Goal: Contribute content: Contribute content

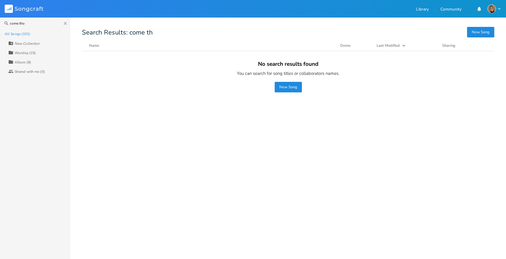
type input "come thou"
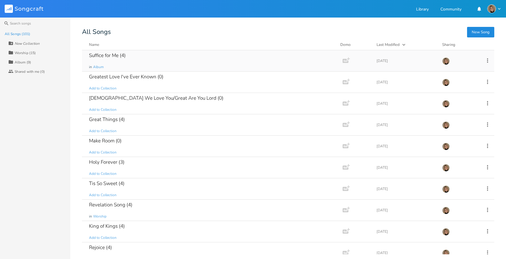
click at [118, 56] on div "Suffice for Me (4)" at bounding box center [107, 55] width 37 height 5
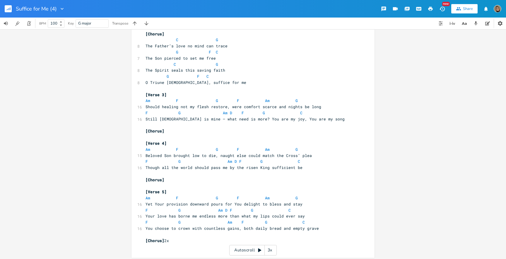
scroll to position [87, 0]
type textarea "[Chorus]"
click at [131, 133] on div "[Chorus] x [Verse 1] Am F G F Am G 17 Were You to close Your giving hand and we…" at bounding box center [252, 101] width 243 height 311
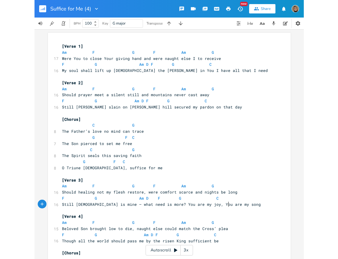
scroll to position [3, 0]
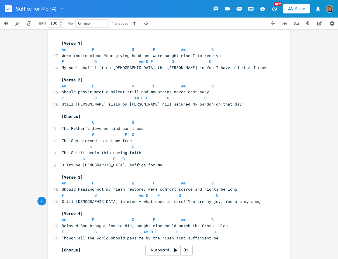
click at [10, 8] on icon "button" at bounding box center [10, 8] width 1 height 3
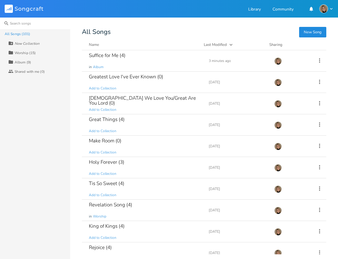
click at [22, 23] on input at bounding box center [35, 24] width 70 height 12
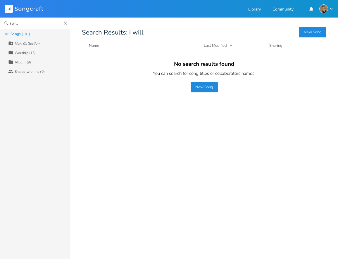
click at [30, 27] on input "i will" at bounding box center [35, 24] width 70 height 12
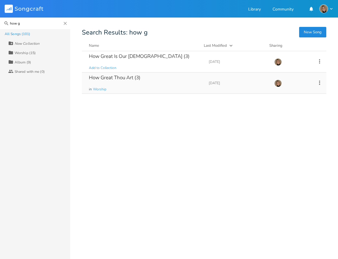
type input "how g"
click at [134, 84] on div "How Great Thou Art (3) in Worship" at bounding box center [145, 83] width 113 height 21
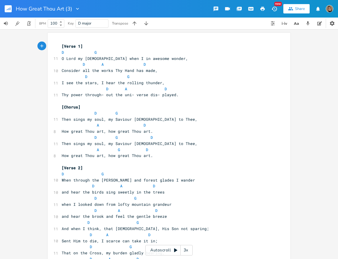
click at [8, 8] on rect "button" at bounding box center [8, 8] width 7 height 7
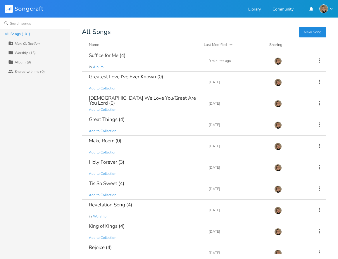
click at [18, 25] on input at bounding box center [35, 24] width 70 height 12
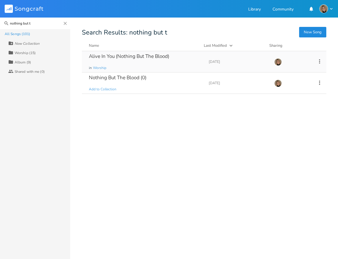
type input "nothing but t"
click at [132, 61] on div "Alive In You (Nothing But The Blood) in Worship" at bounding box center [145, 61] width 113 height 21
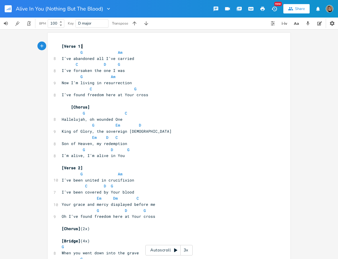
click at [11, 7] on rect "button" at bounding box center [8, 8] width 7 height 7
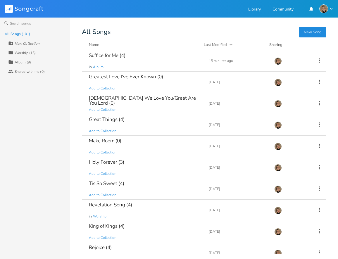
click at [309, 33] on button "New Song" at bounding box center [312, 32] width 27 height 11
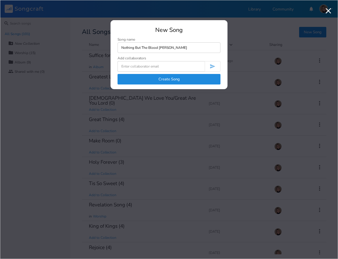
type input "Nothing But The Blood [PERSON_NAME]"
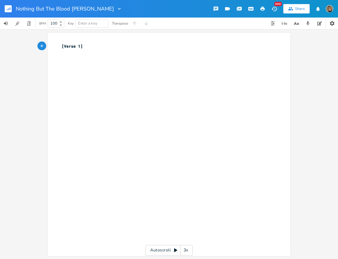
type textarea "[Verse 1]"
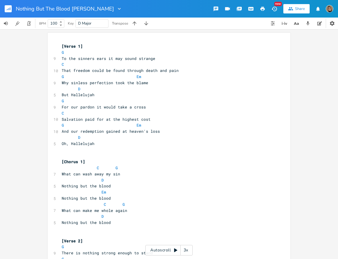
scroll to position [942, 0]
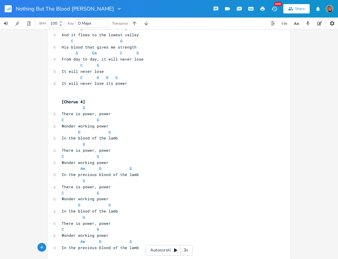
click at [7, 9] on rect "button" at bounding box center [8, 8] width 7 height 7
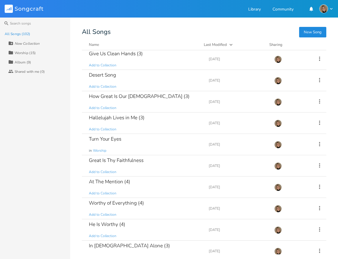
scroll to position [390, 0]
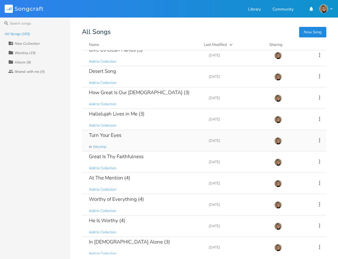
click at [129, 148] on div "Turn Your Eyes in Worship" at bounding box center [145, 140] width 113 height 21
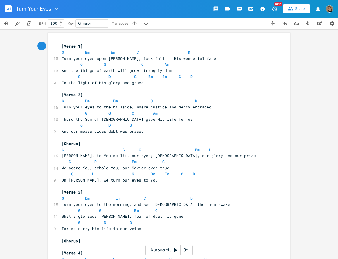
click at [62, 52] on span "G" at bounding box center [63, 53] width 2 height 6
type textarea "G"
click at [62, 52] on span "G" at bounding box center [63, 53] width 2 height 6
click at [85, 52] on span "Bm" at bounding box center [87, 53] width 5 height 6
type textarea "Bm"
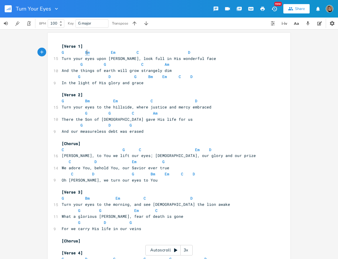
click at [85, 52] on span "Bm" at bounding box center [87, 53] width 5 height 6
click at [111, 52] on span "Em" at bounding box center [113, 53] width 5 height 6
type textarea "Em"
click at [111, 52] on span "Em" at bounding box center [113, 53] width 5 height 6
click at [137, 53] on span "C" at bounding box center [138, 53] width 2 height 6
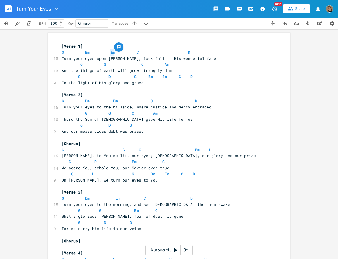
type textarea "C"
click at [137, 53] on span "C" at bounding box center [138, 53] width 2 height 6
click at [188, 52] on span "D" at bounding box center [189, 53] width 2 height 6
type textarea "D"
click at [188, 52] on span "D" at bounding box center [189, 53] width 2 height 6
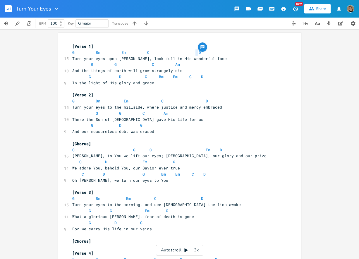
click at [8, 9] on rect "button" at bounding box center [8, 8] width 7 height 7
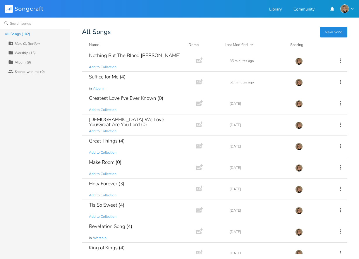
click at [21, 23] on input at bounding box center [35, 24] width 70 height 12
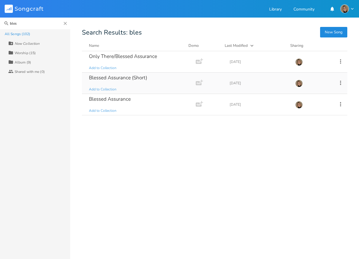
type input "bles"
click at [139, 78] on div "Blessed Assurance (Short)" at bounding box center [118, 77] width 58 height 5
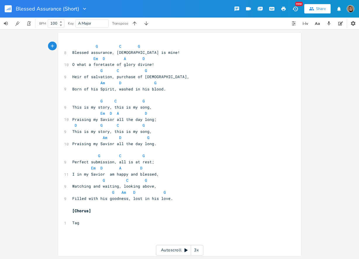
click at [284, 11] on icon "button" at bounding box center [283, 8] width 5 height 5
click at [10, 12] on rect "button" at bounding box center [8, 8] width 7 height 7
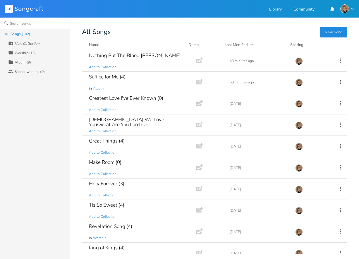
click at [28, 23] on input at bounding box center [35, 24] width 70 height 12
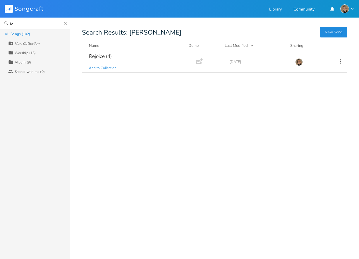
type input "j"
type input "his m"
click at [140, 57] on div "His Mercy Is More (4) Add to Collection" at bounding box center [137, 61] width 97 height 21
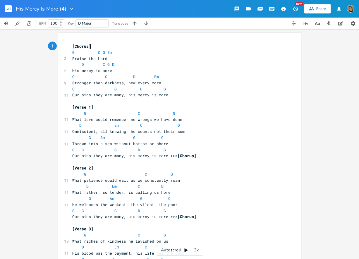
click at [282, 8] on icon "button" at bounding box center [283, 9] width 4 height 4
click at [9, 9] on icon "button" at bounding box center [8, 9] width 1 height 2
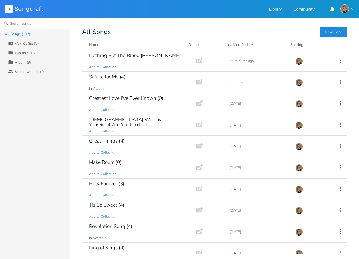
click at [13, 25] on input at bounding box center [35, 24] width 70 height 12
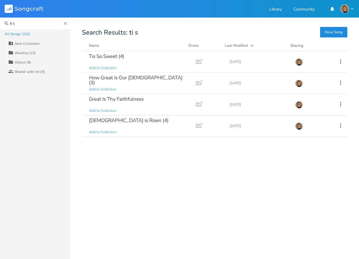
type input "ti so"
click at [133, 62] on div "Tis So Sweet (4) Add to Collection" at bounding box center [137, 61] width 97 height 21
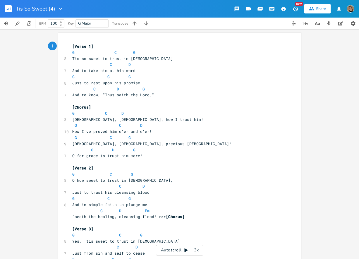
click at [287, 7] on button "button" at bounding box center [284, 9] width 12 height 11
click at [7, 6] on rect "button" at bounding box center [8, 8] width 7 height 7
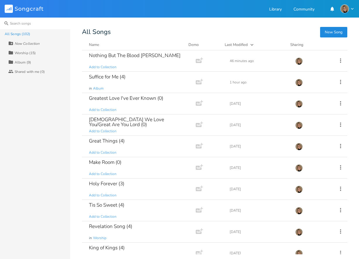
click at [21, 20] on input at bounding box center [35, 24] width 70 height 12
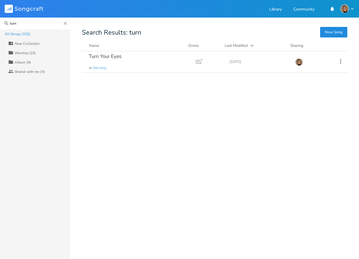
type input "turn"
click at [130, 60] on div "Turn Your Eyes in Worship" at bounding box center [137, 61] width 97 height 21
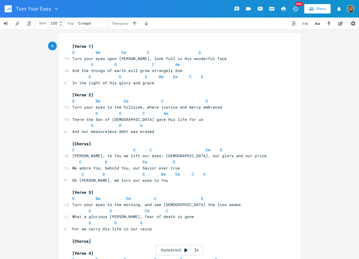
click at [285, 8] on icon "button" at bounding box center [283, 9] width 4 height 4
click at [8, 8] on rect "button" at bounding box center [8, 8] width 7 height 7
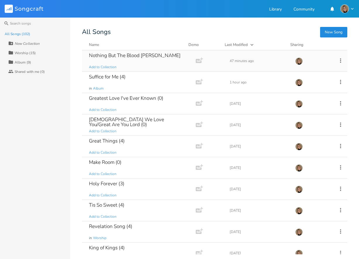
click at [123, 53] on div "Nothing But The Blood [PERSON_NAME]" at bounding box center [135, 55] width 92 height 5
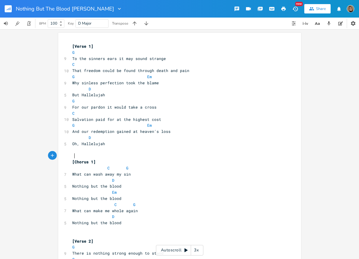
click at [76, 153] on pre at bounding box center [176, 156] width 211 height 6
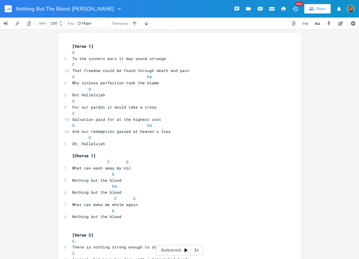
type textarea "[Chorus 1] C G What can wash away my sin D Nothing but the blood Em Nothing but…"
drag, startPoint x: 126, startPoint y: 174, endPoint x: 61, endPoint y: 48, distance: 141.6
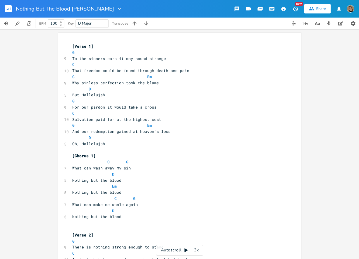
type textarea "C G What can wash away my sin D Nothing but the blood Em Nothing but the blood …"
drag, startPoint x: 127, startPoint y: 176, endPoint x: 58, endPoint y: 59, distance: 136.2
type textarea "s] 2x"
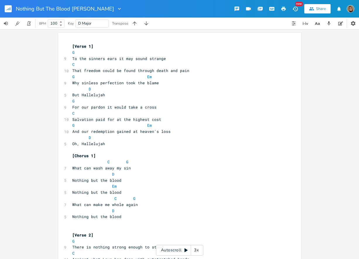
click at [91, 153] on span "[Chorus 1]" at bounding box center [83, 155] width 23 height 5
type textarea "\"
type textarea "[Chorus 1] C G What can wash away my sin D Nothing but the blood Em Nothing but…"
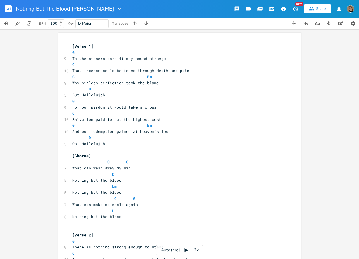
drag, startPoint x: 122, startPoint y: 163, endPoint x: 63, endPoint y: 98, distance: 88.2
type textarea "[Chorus]"
type textarea "C G Oh the blood, oh the blood D Em The precious blood of [DEMOGRAPHIC_DATA] C …"
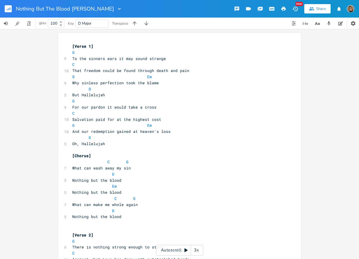
drag, startPoint x: 135, startPoint y: 206, endPoint x: 63, endPoint y: 163, distance: 83.1
type textarea "2x"
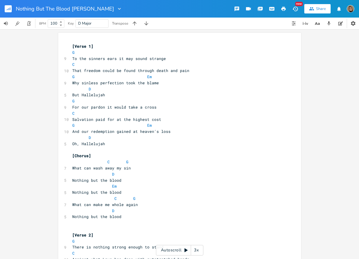
type textarea "[Chorus 1] C G What can wash away my sin D Nothing but the blood Em Nothing but…"
drag, startPoint x: 71, startPoint y: 85, endPoint x: 195, endPoint y: 280, distance: 231.4
click at [195, 259] on html "Nothing But The Blood [PERSON_NAME] New Share BPM 100 Key D Major Transpose x […" at bounding box center [179, 129] width 359 height 259
type textarea "[Chorus]"
click at [109, 94] on pre "But Hallelujah" at bounding box center [176, 95] width 211 height 6
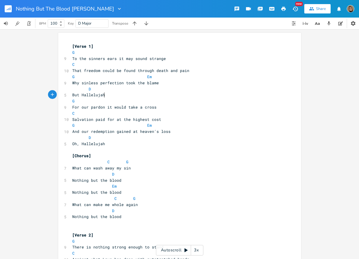
click at [73, 226] on pre at bounding box center [176, 229] width 211 height 6
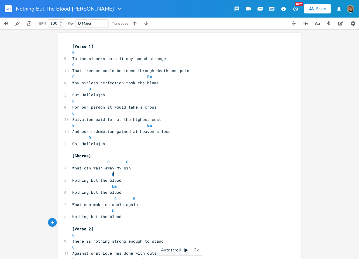
click at [112, 171] on pre "D" at bounding box center [176, 174] width 211 height 6
type textarea "​"
click at [81, 171] on span "D" at bounding box center [93, 173] width 42 height 5
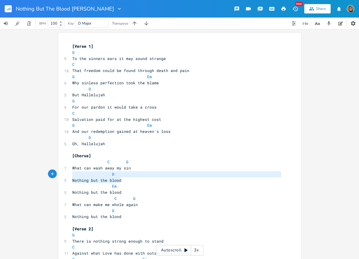
type textarea "Nothing but the blood"
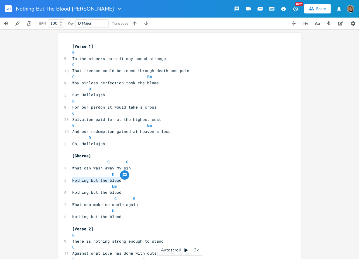
drag, startPoint x: 121, startPoint y: 111, endPoint x: 60, endPoint y: 113, distance: 61.5
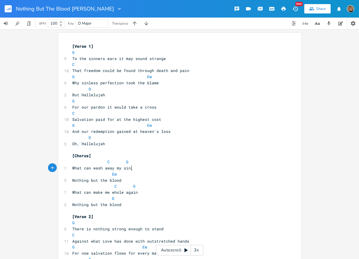
type textarea ","
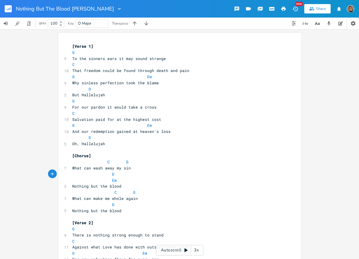
type textarea "Nothing but the blood"
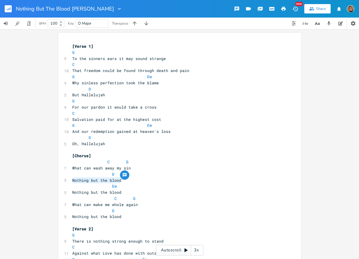
click at [71, 189] on pre "Nothing but the blood" at bounding box center [176, 192] width 211 height 6
type textarea "Nothing but the blood"
drag, startPoint x: 121, startPoint y: 122, endPoint x: 69, endPoint y: 122, distance: 52.4
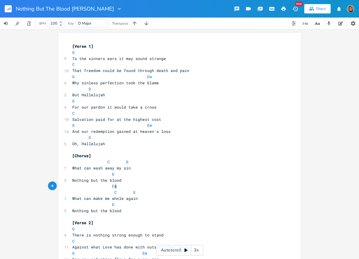
type textarea "Em"
drag, startPoint x: 118, startPoint y: 117, endPoint x: 47, endPoint y: 116, distance: 71.4
click at [47, 116] on div "Em x [Verse 1] G 9 To the sinners ears it may sound strange C 10 That freedom c…" at bounding box center [179, 144] width 359 height 230
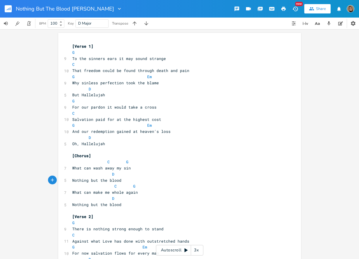
type textarea ","
paste textarea
click at [126, 178] on span "Nothing but the blood, Nothing but the blood" at bounding box center [123, 180] width 103 height 5
type textarea "n"
click at [123, 171] on pre "D" at bounding box center [176, 174] width 211 height 6
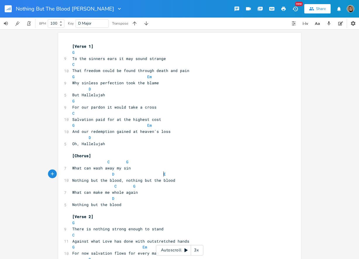
type textarea "Em"
click at [141, 195] on pre "D" at bounding box center [176, 198] width 211 height 6
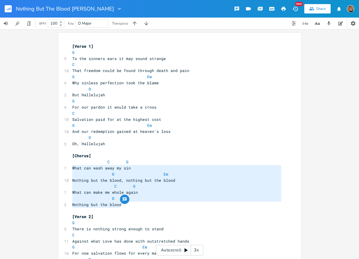
type textarea "C G What can wash away my sin D Em Nothing but the blood, nothing but the blood…"
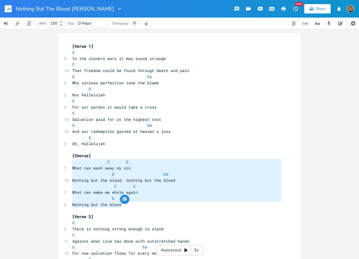
drag, startPoint x: 123, startPoint y: 136, endPoint x: 54, endPoint y: 95, distance: 80.4
click at [54, 95] on div "C G What can wash away my sin D Em Nothing but the blood, nothing but the blood…" at bounding box center [179, 144] width 359 height 230
click at [147, 202] on pre "Nothing but the blood" at bounding box center [176, 205] width 211 height 6
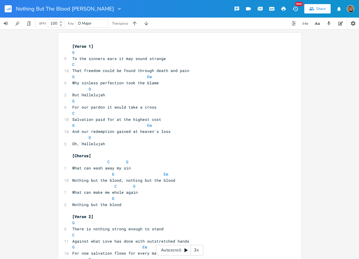
type textarea "Just one drop can make us clean"
drag, startPoint x: 141, startPoint y: 109, endPoint x: 66, endPoint y: 108, distance: 75.8
type textarea "C G Just one drop can make us clean"
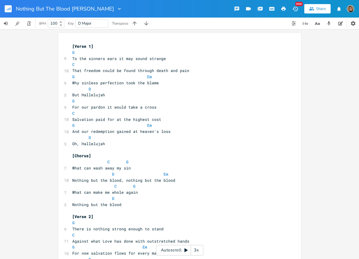
drag, startPoint x: 150, startPoint y: 111, endPoint x: 62, endPoint y: 104, distance: 88.1
paste textarea
type textarea "n, j"
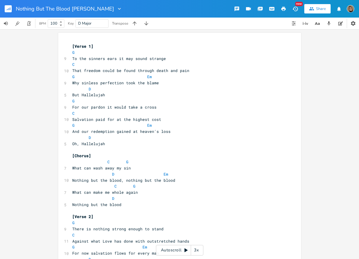
type textarea "C G"
type textarea "C G Crushing every enemy"
drag, startPoint x: 123, startPoint y: 135, endPoint x: 53, endPoint y: 128, distance: 70.6
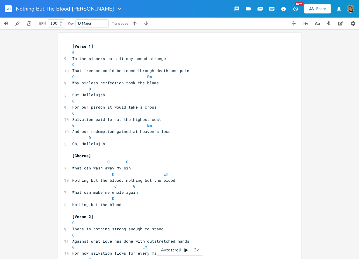
click at [53, 128] on div "C G Crushing every enemy x [Verse 1] G 9 To the sinners ears it may sound stran…" at bounding box center [179, 144] width 359 height 230
type textarea ", crushing every enemy"
drag, startPoint x: 218, startPoint y: 100, endPoint x: 212, endPoint y: 104, distance: 6.9
type textarea "C G C G"
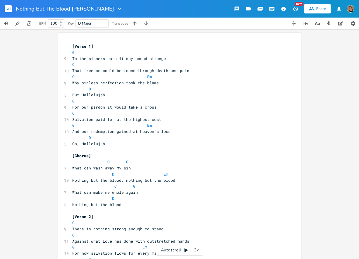
drag, startPoint x: 212, startPoint y: 105, endPoint x: 57, endPoint y: 106, distance: 155.4
click at [58, 106] on div "C G C G x [Verse 1] G 9 To the sinners ears it may sound strange C 10 That free…" at bounding box center [179, 264] width 243 height 463
type textarea "C G"
drag, startPoint x: 70, startPoint y: 128, endPoint x: 187, endPoint y: 130, distance: 117.3
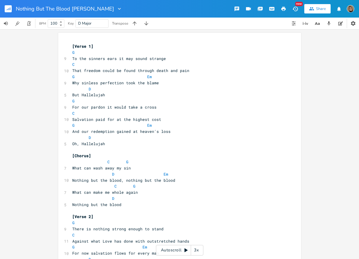
paste textarea
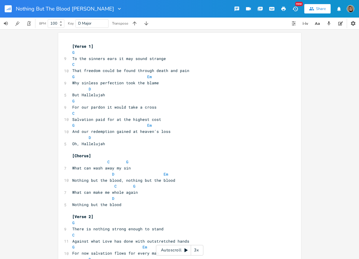
type textarea "D Bringing peace"
drag, startPoint x: 99, startPoint y: 159, endPoint x: 59, endPoint y: 155, distance: 40.9
click at [59, 155] on div "D Bringing peace x [Verse 1] G 9 To the sinners ears it may sound strange C 10 …" at bounding box center [179, 264] width 243 height 463
type textarea ", brigning"
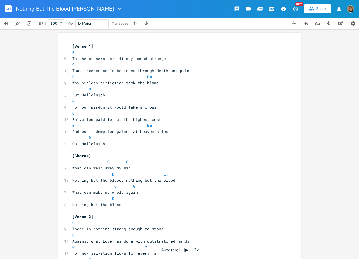
type textarea "nging peace"
type textarea "D"
type textarea "[Verse 3] 2x C G Oh the blood, oh the blood D Em The precious blood of [DEMOGRA…"
drag, startPoint x: 128, startPoint y: 232, endPoint x: 63, endPoint y: 181, distance: 82.3
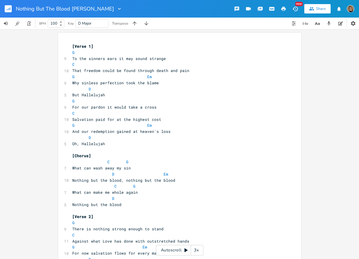
click at [63, 181] on div "[Verse 3] 2x C G Oh the blood, oh the blood D Em The precious blood of [DEMOGRA…" at bounding box center [179, 258] width 243 height 451
type textarea "Hymn"
click at [282, 8] on icon "button" at bounding box center [283, 8] width 5 height 5
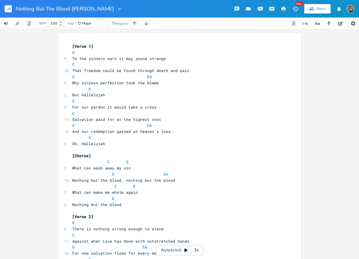
click at [282, 8] on icon "button" at bounding box center [283, 8] width 5 height 5
click at [355, 22] on icon "button" at bounding box center [353, 23] width 6 height 6
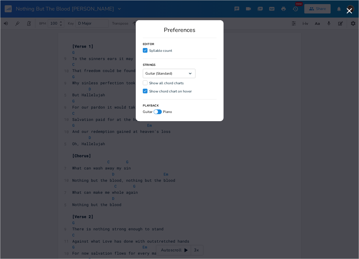
click at [145, 84] on div at bounding box center [145, 82] width 5 height 5
click at [143, 84] on input "Show all chord charts" at bounding box center [143, 83] width 0 height 4
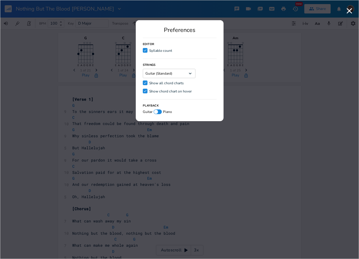
click at [145, 84] on icon "Check" at bounding box center [145, 83] width 4 height 4
click at [143, 84] on input "Check Show all chord charts" at bounding box center [143, 83] width 0 height 4
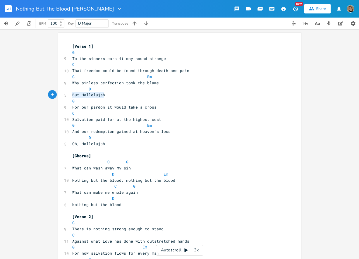
type textarea "D But Hallelujah"
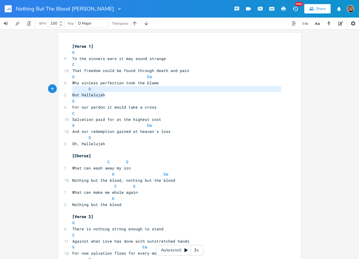
drag, startPoint x: 106, startPoint y: 95, endPoint x: 63, endPoint y: 91, distance: 44.1
click at [63, 91] on div "D But Hallelujah x [Verse 1] G 9 To the sinners ears it may sound strange C 10 …" at bounding box center [179, 228] width 243 height 390
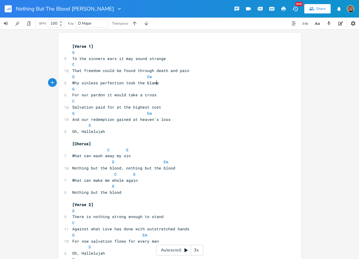
type textarea "m"
type textarea ", but H"
type textarea "halel"
type textarea "leluh"
type textarea "ah"
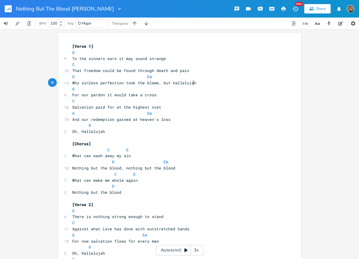
type textarea "jah!"
click at [170, 80] on span "Why sinless perfection took the blame, but hallelujah!" at bounding box center [135, 82] width 126 height 5
click at [169, 79] on pre "G Em" at bounding box center [176, 77] width 211 height 6
type textarea "D"
click at [164, 78] on span "G Em D" at bounding box center [124, 76] width 105 height 5
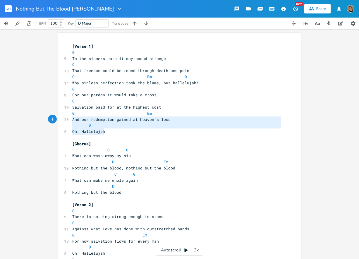
type textarea "D Oh, Hallelujah"
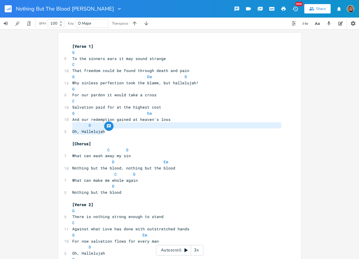
drag, startPoint x: 97, startPoint y: 131, endPoint x: 64, endPoint y: 126, distance: 34.2
click at [64, 126] on div "D Oh, Hallelujah x [Verse 1] G 9 To the sinners ears it may sound strange C 10 …" at bounding box center [179, 222] width 243 height 378
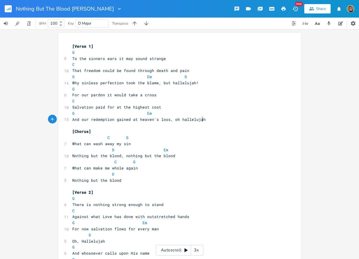
type textarea ", oh hallelujah!"
click at [184, 116] on pre "And our redemption gained at heaven's loss, oh hallelujah!" at bounding box center [176, 119] width 211 height 6
type textarea "D"
click at [205, 148] on pre "D Em" at bounding box center [176, 150] width 211 height 6
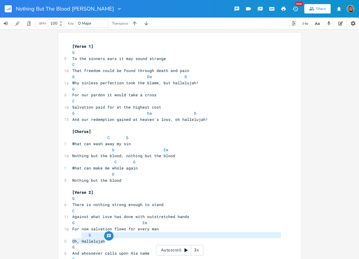
type textarea "D Oh, Hallelujah"
drag, startPoint x: 110, startPoint y: 170, endPoint x: 62, endPoint y: 164, distance: 49.0
click at [62, 164] on div "D Oh, Hallelujah x [Verse 1] G 9 To the sinners ears it may sound strange C 10 …" at bounding box center [179, 216] width 243 height 366
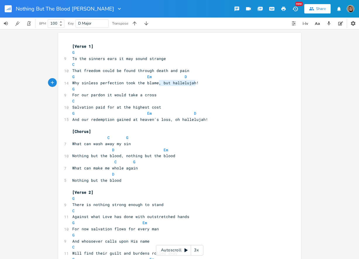
type textarea ", but hallelujah!"
drag, startPoint x: 195, startPoint y: 84, endPoint x: 155, endPoint y: 84, distance: 39.8
click at [155, 84] on pre "Why sinless perfection took the blame, but hallelujah!" at bounding box center [176, 83] width 211 height 6
click at [163, 226] on pre "For now salvation flows for every man" at bounding box center [176, 229] width 211 height 6
type textarea ","
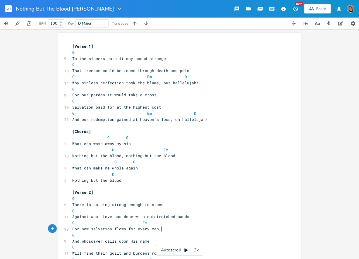
paste textarea
click at [162, 226] on span "For now salvation flows for every man, , but hallelujah!" at bounding box center [137, 228] width 131 height 5
type textarea "n,"
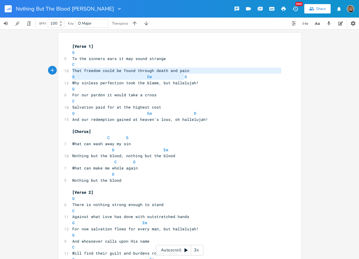
type textarea "G Em D"
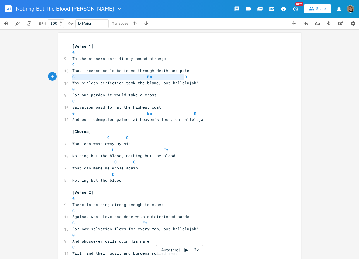
drag, startPoint x: 199, startPoint y: 76, endPoint x: 59, endPoint y: 76, distance: 139.3
click at [59, 76] on div "G Em D x [Verse 1] G 9 To the sinners ears it may sound strange C 10 That freed…" at bounding box center [179, 209] width 243 height 353
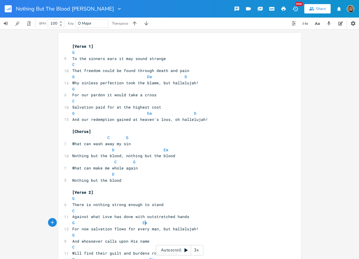
type textarea "G Em"
drag, startPoint x: 195, startPoint y: 111, endPoint x: 44, endPoint y: 111, distance: 151.0
click at [44, 111] on div "G Em x [Verse 1] G 9 To the sinners ears it may sound strange C 10 That freedom…" at bounding box center [179, 144] width 359 height 230
paste textarea
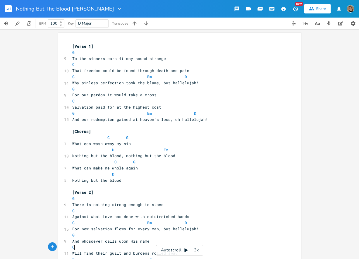
click at [167, 244] on pre "C" at bounding box center [176, 247] width 211 height 6
type textarea "D Singing Hallelujah"
drag, startPoint x: 116, startPoint y: 164, endPoint x: 59, endPoint y: 157, distance: 57.2
click at [59, 157] on div "D Singing Hallelujah x [Verse 1] G 9 To the sinners ears it may sound strange C…" at bounding box center [179, 209] width 243 height 353
type textarea ", singing hallelua"
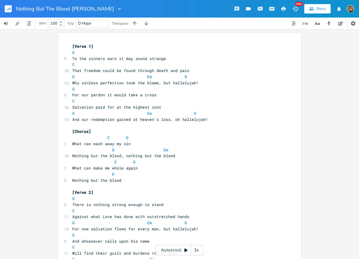
type textarea "jah!"
click at [183, 256] on pre "G Em" at bounding box center [176, 259] width 211 height 6
type textarea "D"
click at [232, 232] on pre "G" at bounding box center [176, 235] width 211 height 6
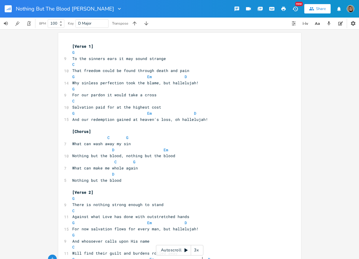
click at [201, 257] on span "G Em D" at bounding box center [141, 259] width 138 height 5
click at [282, 7] on icon "button" at bounding box center [283, 8] width 5 height 5
type textarea "D Nothing but the blood"
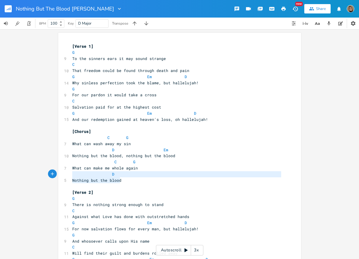
drag, startPoint x: 123, startPoint y: 121, endPoint x: 50, endPoint y: 119, distance: 73.2
click at [47, 118] on div "D Nothing but the blood x [Verse 1] G 9 To the sinners ears it may sound strang…" at bounding box center [179, 144] width 359 height 230
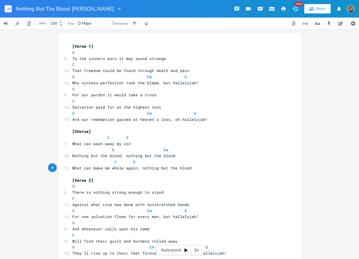
type textarea ", nothing but the blood@"
click at [150, 159] on pre "C G" at bounding box center [176, 162] width 211 height 6
paste textarea
type textarea "D"
type textarea "D Em"
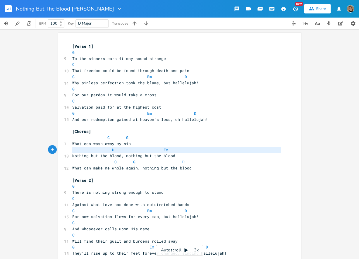
drag, startPoint x: 71, startPoint y: 97, endPoint x: 70, endPoint y: 93, distance: 4.2
click at [71, 93] on div "[Verse 1] G 9 To the sinners ears it may sound strange C 10 That freedom could …" at bounding box center [176, 198] width 211 height 310
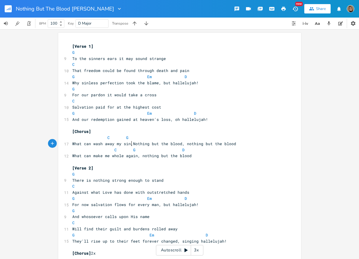
type textarea ","
type textarea "n"
click at [134, 135] on pre "C G" at bounding box center [176, 138] width 211 height 6
paste textarea "]"
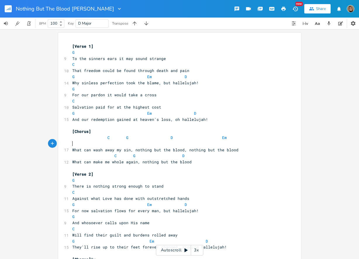
type textarea "]"
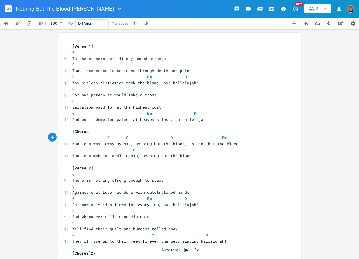
click at [164, 135] on span "C G D Em" at bounding box center [149, 137] width 154 height 5
click at [218, 135] on span "C G D Em" at bounding box center [150, 137] width 157 height 5
click at [282, 9] on icon "button" at bounding box center [283, 9] width 4 height 4
type textarea "[Chorus] [Chorus] Hymn"
drag, startPoint x: 101, startPoint y: 244, endPoint x: 55, endPoint y: 226, distance: 49.0
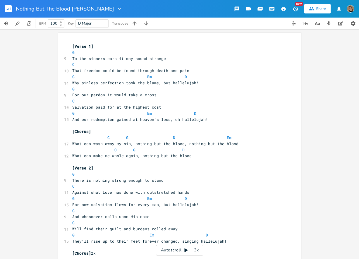
click at [55, 225] on div "[Chorus] [Chorus] Hymn x [Verse 1] G 9 To the sinners ears it may sound strange…" at bounding box center [179, 144] width 359 height 230
type textarea ">>>>>> [CHO"
type textarea "horus] >>>>> {"
type textarea "[Hymn Chorus{"
type textarea "}"
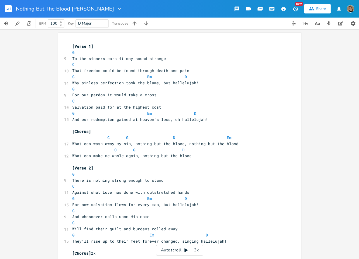
type textarea "]"
type textarea ">>"
type textarea ">>>>>> [Chorus] >>>>>> [Hymn Chorus]"
drag, startPoint x: 187, startPoint y: 242, endPoint x: 275, endPoint y: 249, distance: 88.9
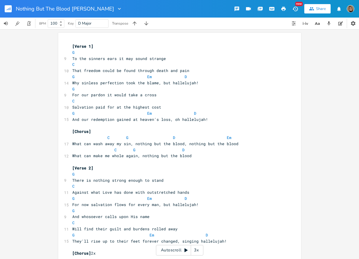
click at [275, 249] on div "x [Verse 1] G 9 To the sinners ears it may sound strange C 10 That freedom coul…" at bounding box center [184, 184] width 226 height 285
type textarea ">>>"
drag, startPoint x: 201, startPoint y: 242, endPoint x: 193, endPoint y: 242, distance: 8.5
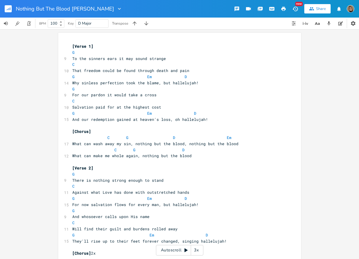
click at [284, 4] on button "button" at bounding box center [284, 9] width 12 height 11
click at [103, 9] on input "Nothing But The Blood [PERSON_NAME]" at bounding box center [60, 8] width 88 height 5
type input "Nothing But The Blood"
click at [274, 147] on pre "C G D" at bounding box center [176, 150] width 211 height 6
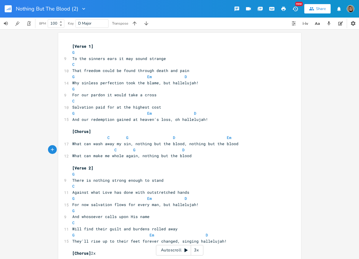
click at [284, 8] on icon "button" at bounding box center [283, 9] width 4 height 4
click at [6, 7] on rect "button" at bounding box center [8, 8] width 7 height 7
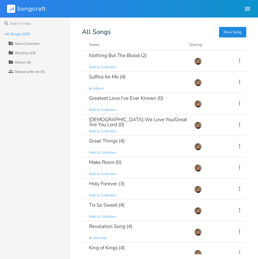
click at [41, 81] on div "All Songs (102) New Collection Collection Worship (15) Collection Album (9) Col…" at bounding box center [35, 144] width 70 height 230
click at [15, 19] on input at bounding box center [35, 24] width 70 height 12
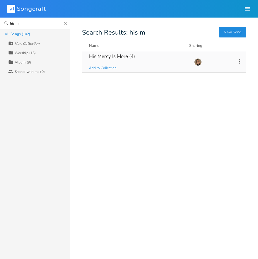
type input "his m"
click at [131, 57] on div "His Mercy Is More (4)" at bounding box center [112, 56] width 46 height 5
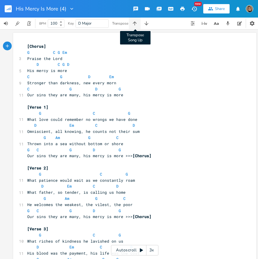
click at [135, 24] on icon "button" at bounding box center [135, 23] width 4 height 4
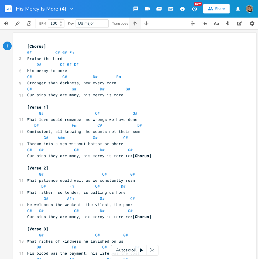
click at [135, 24] on icon "button" at bounding box center [135, 23] width 4 height 4
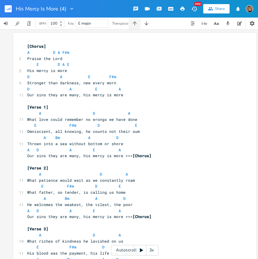
click at [135, 24] on icon "button" at bounding box center [135, 23] width 4 height 4
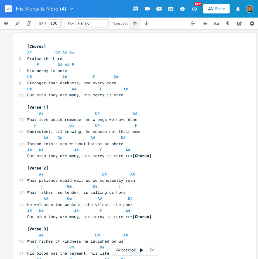
click at [135, 24] on icon "button" at bounding box center [135, 23] width 4 height 4
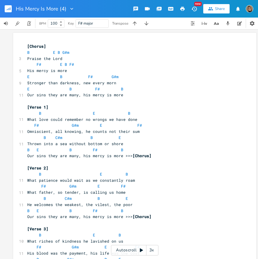
click at [146, 10] on icon "button" at bounding box center [182, 8] width 5 height 5
click at [146, 24] on icon "button" at bounding box center [146, 23] width 4 height 4
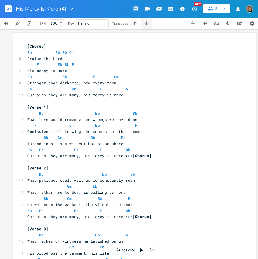
click at [146, 24] on icon "button" at bounding box center [146, 23] width 4 height 4
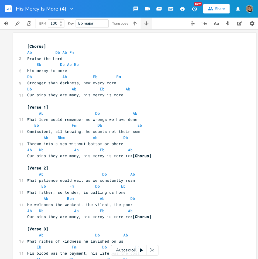
click at [146, 24] on icon "button" at bounding box center [146, 23] width 4 height 4
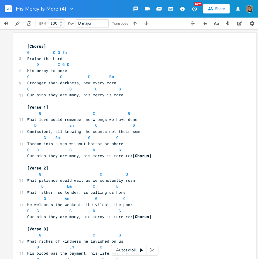
click at [9, 11] on rect "button" at bounding box center [8, 8] width 7 height 7
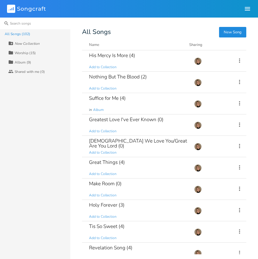
click at [38, 24] on input at bounding box center [35, 24] width 70 height 12
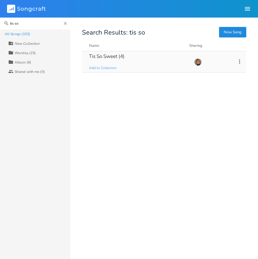
type input "tis so"
click at [120, 68] on div "Tis So Sweet (4) Add to Collection" at bounding box center [138, 61] width 98 height 21
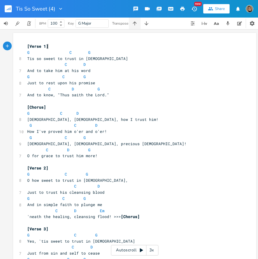
click at [134, 23] on icon "button" at bounding box center [135, 23] width 4 height 4
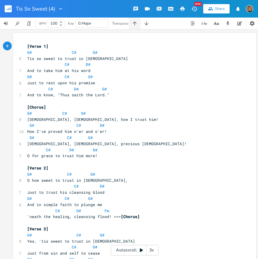
click at [134, 23] on icon "button" at bounding box center [135, 23] width 4 height 4
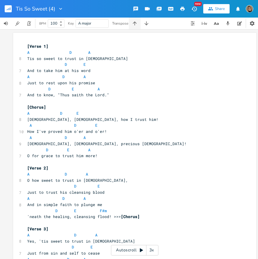
click at [134, 23] on icon "button" at bounding box center [135, 23] width 4 height 4
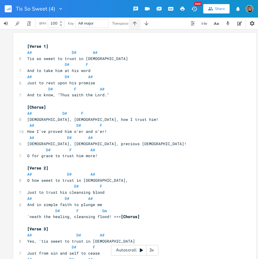
click at [134, 23] on icon "button" at bounding box center [135, 23] width 4 height 4
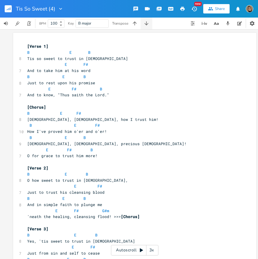
click at [146, 18] on button "button" at bounding box center [146, 24] width 12 height 12
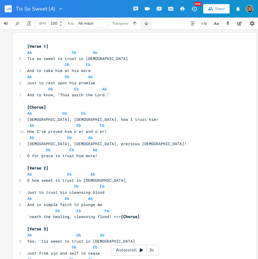
click at [146, 18] on button "button" at bounding box center [146, 24] width 12 height 12
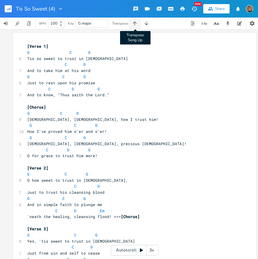
click at [135, 25] on icon "button" at bounding box center [135, 23] width 6 height 6
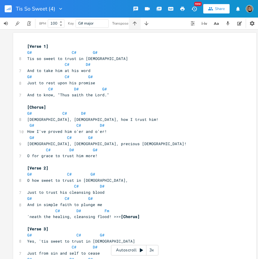
click at [135, 25] on icon "button" at bounding box center [135, 23] width 6 height 6
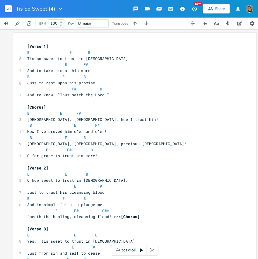
click at [146, 7] on icon "button" at bounding box center [182, 9] width 4 height 4
click at [4, 6] on div "Tis So Sweet (4)" at bounding box center [31, 9] width 63 height 18
click at [143, 26] on button "button" at bounding box center [146, 24] width 12 height 12
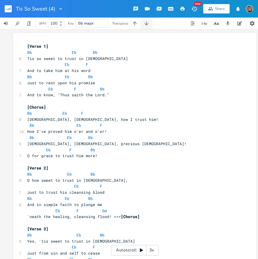
click at [143, 26] on button "button" at bounding box center [146, 24] width 12 height 12
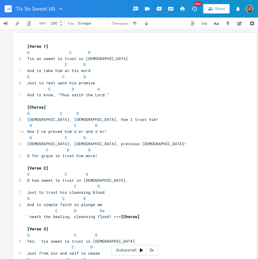
click at [8, 11] on rect "button" at bounding box center [8, 8] width 7 height 7
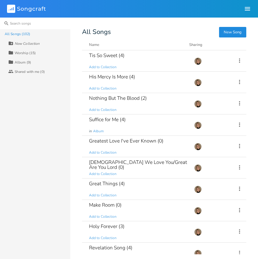
click at [41, 20] on input at bounding box center [35, 24] width 70 height 12
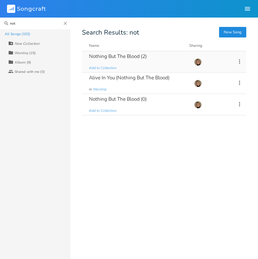
type input "not"
click at [138, 56] on div "Nothing But The Blood (2)" at bounding box center [118, 56] width 58 height 5
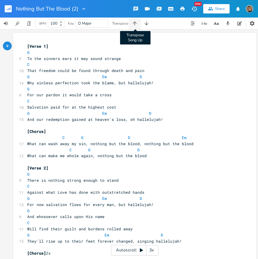
click at [137, 23] on icon "button" at bounding box center [135, 23] width 6 height 6
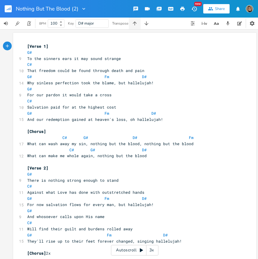
click at [137, 23] on icon "button" at bounding box center [135, 23] width 6 height 6
click at [146, 9] on icon "button" at bounding box center [182, 9] width 4 height 4
click at [146, 26] on icon "button" at bounding box center [146, 23] width 6 height 6
